Goal: Complete application form: Complete application form

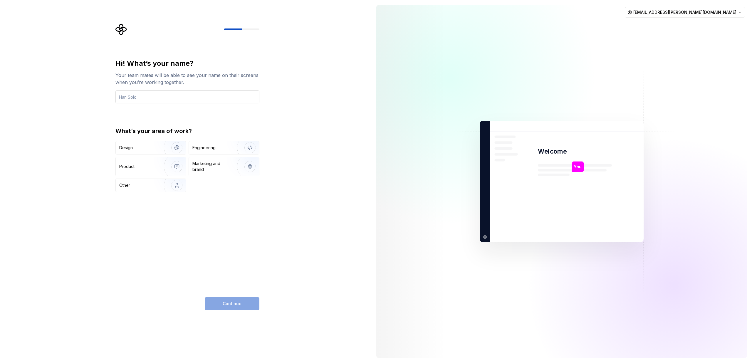
click at [138, 98] on input "text" at bounding box center [187, 96] width 144 height 13
type input "Katrin"
click at [150, 188] on div "Other" at bounding box center [136, 185] width 34 height 6
click at [234, 305] on span "Continue" at bounding box center [232, 304] width 19 height 6
